Goal: Information Seeking & Learning: Find specific page/section

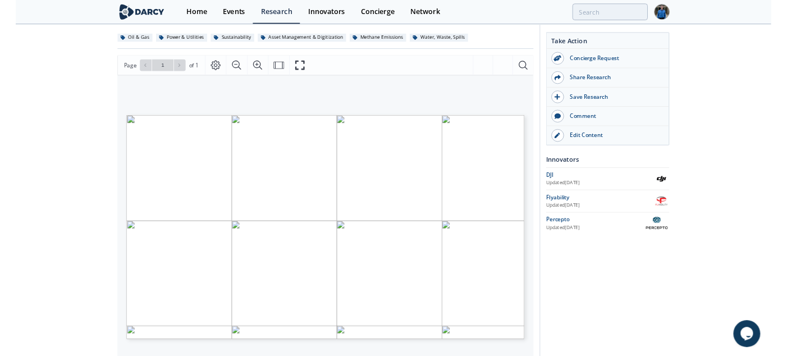
scroll to position [112, 0]
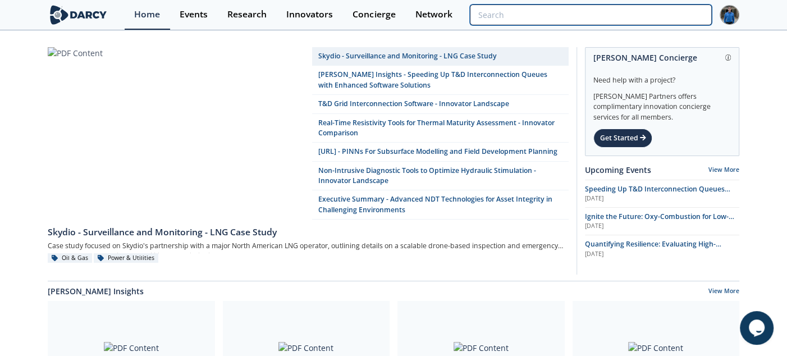
click at [644, 17] on input "search" at bounding box center [591, 14] width 242 height 21
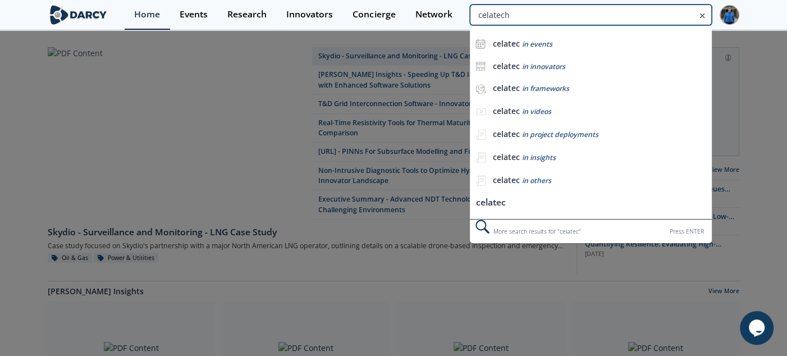
type input "celatech"
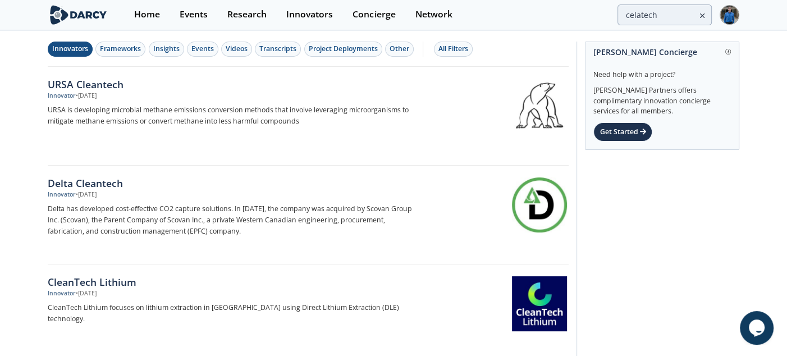
click at [70, 48] on div "Innovators" at bounding box center [70, 49] width 36 height 10
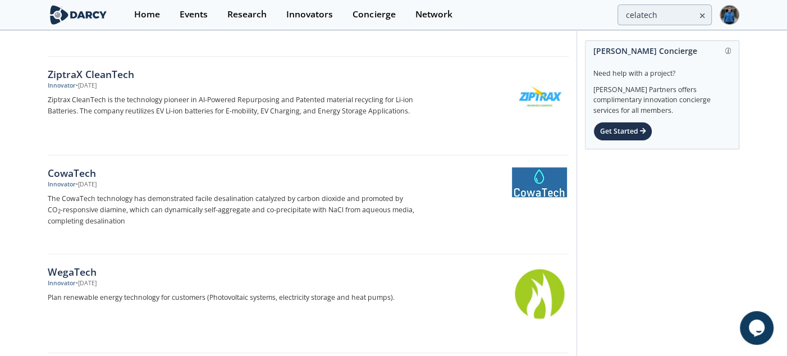
scroll to position [505, 0]
